Goal: Navigation & Orientation: Find specific page/section

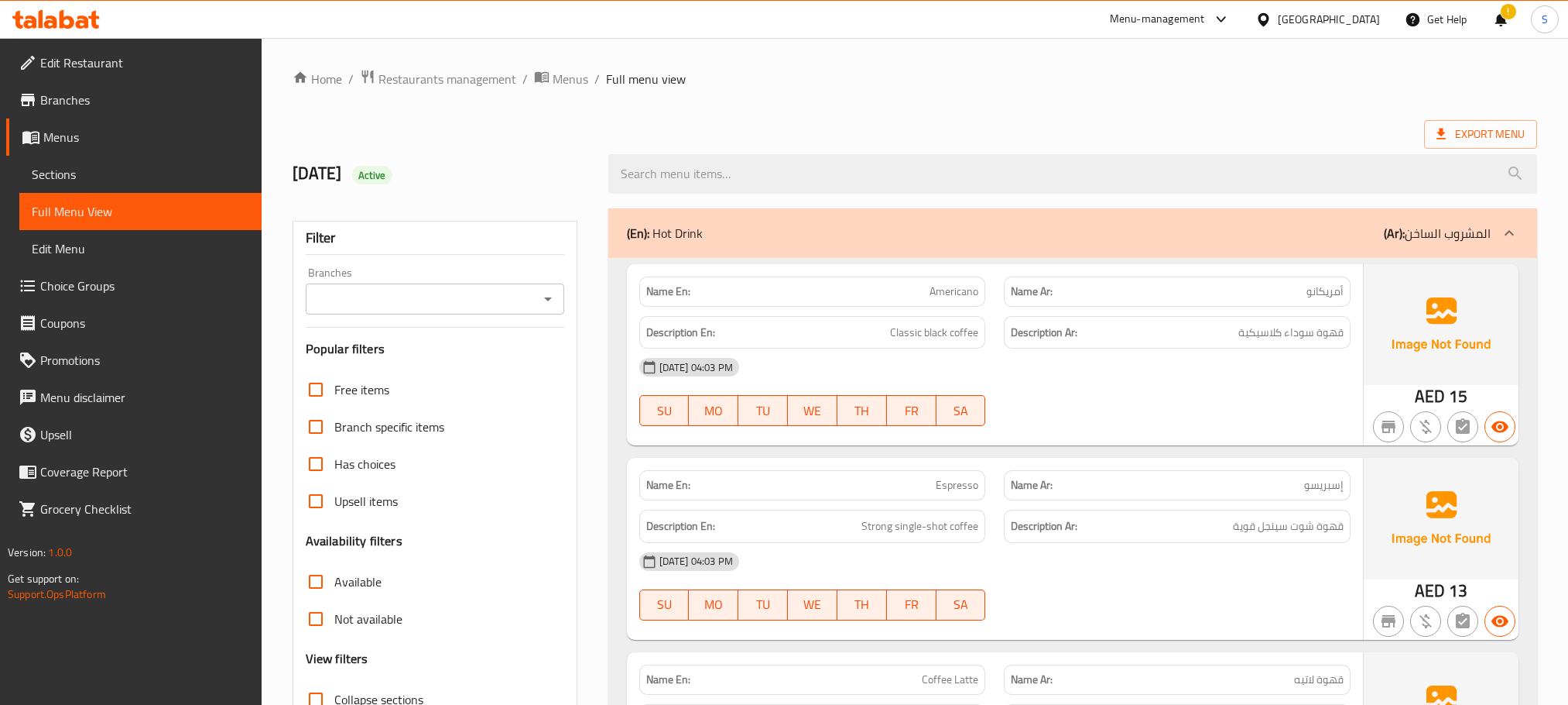
click at [1312, 11] on div "[GEOGRAPHIC_DATA]" at bounding box center [1329, 20] width 102 height 17
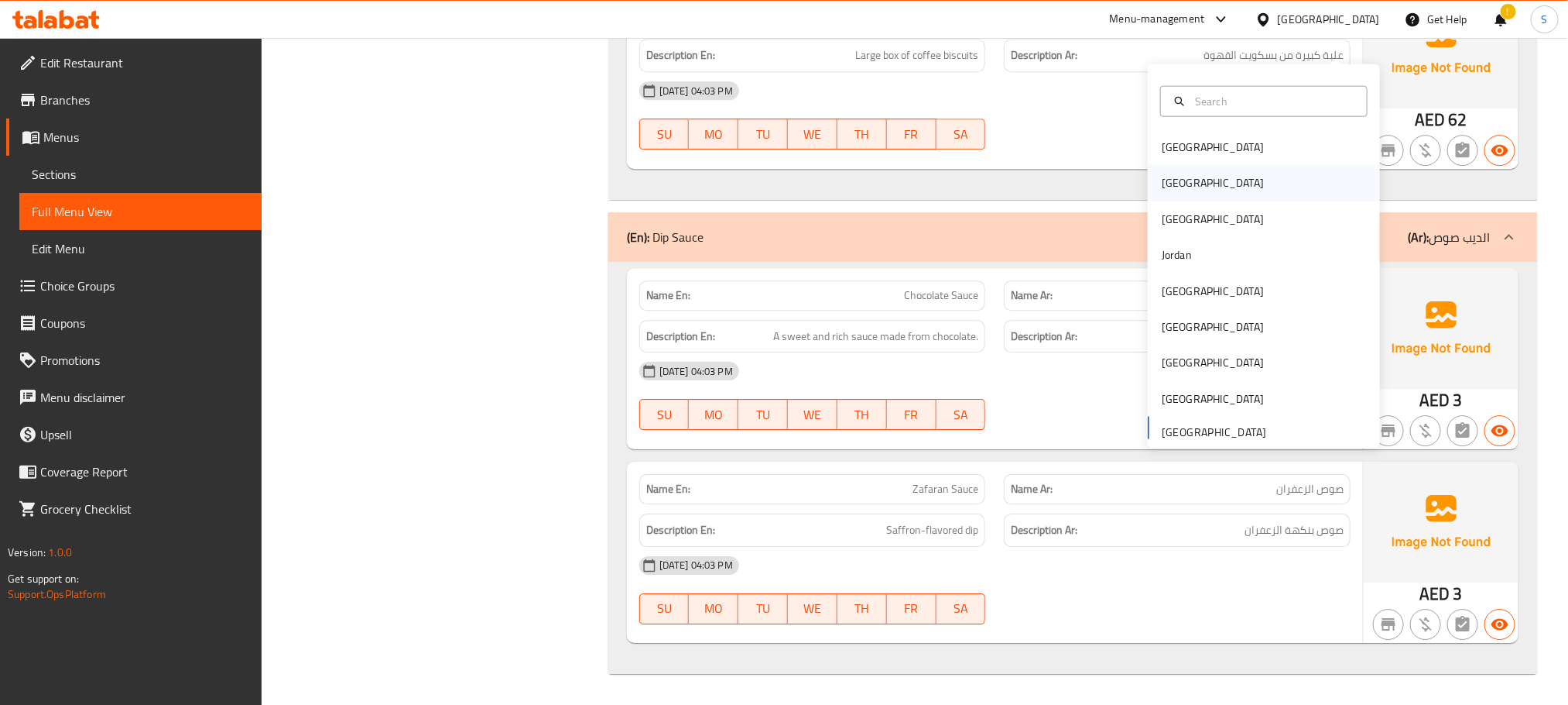
click at [1186, 165] on div "[GEOGRAPHIC_DATA]" at bounding box center [1264, 183] width 232 height 36
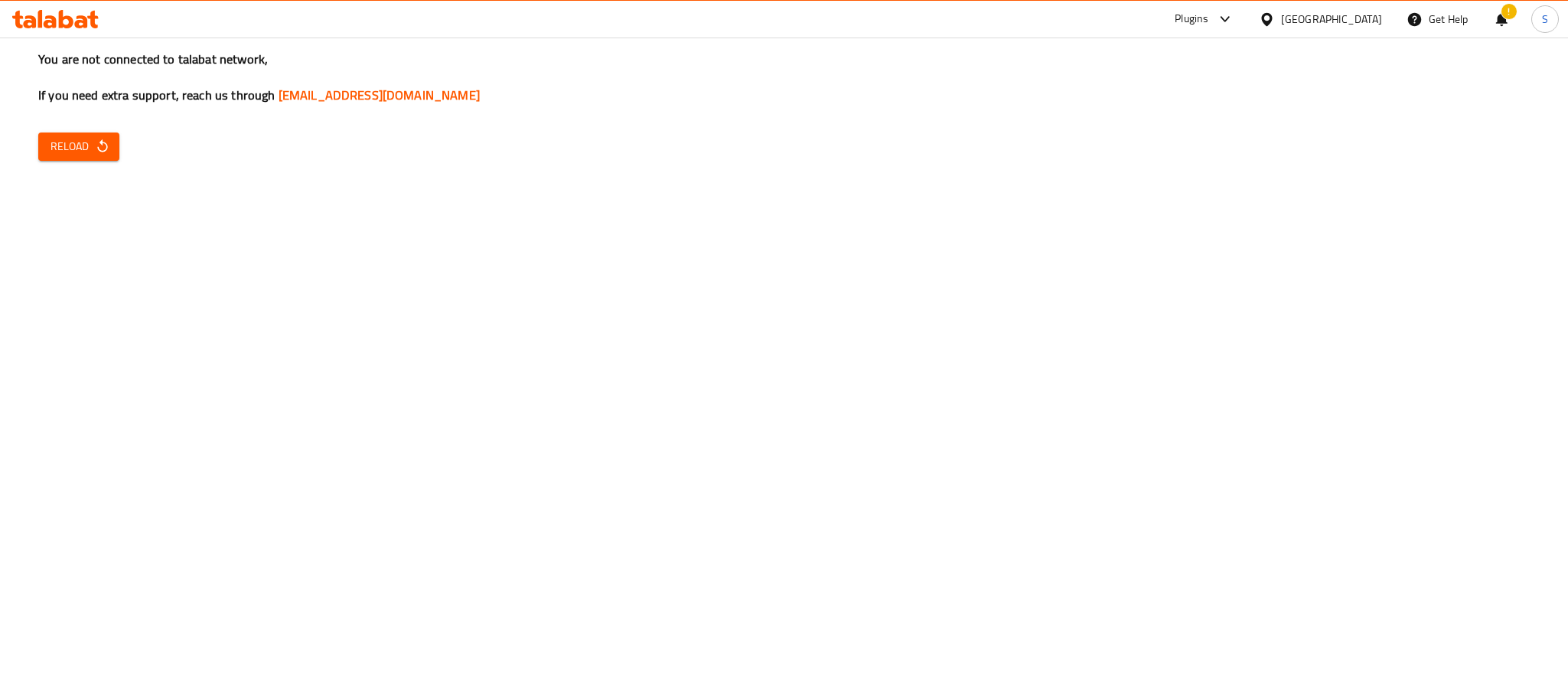
click at [182, 339] on div "You are not connected to talabat network, If you need extra support, reach us t…" at bounding box center [784, 348] width 1568 height 697
click at [102, 156] on button "Reload" at bounding box center [79, 147] width 81 height 29
drag, startPoint x: 857, startPoint y: 395, endPoint x: 812, endPoint y: 345, distance: 67.3
click at [857, 395] on div "You are not connected to talabat network, If you need extra support, reach us t…" at bounding box center [784, 348] width 1568 height 697
